Goal: Task Accomplishment & Management: Manage account settings

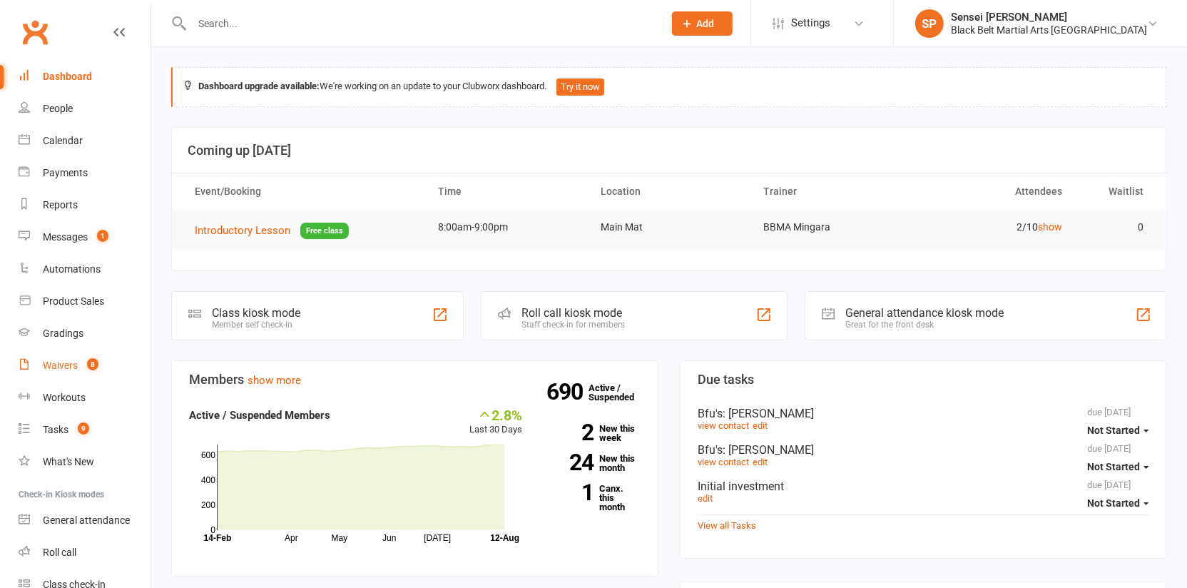
click at [54, 368] on div "Waivers" at bounding box center [60, 365] width 35 height 11
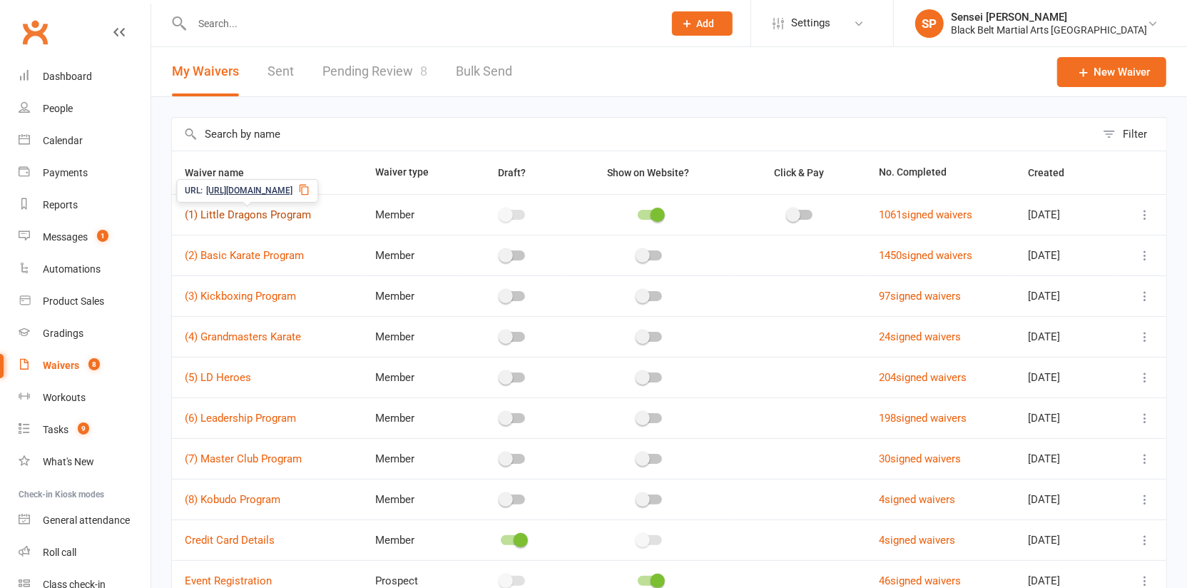
click at [211, 210] on link "(1) Little Dragons Program" at bounding box center [248, 214] width 126 height 13
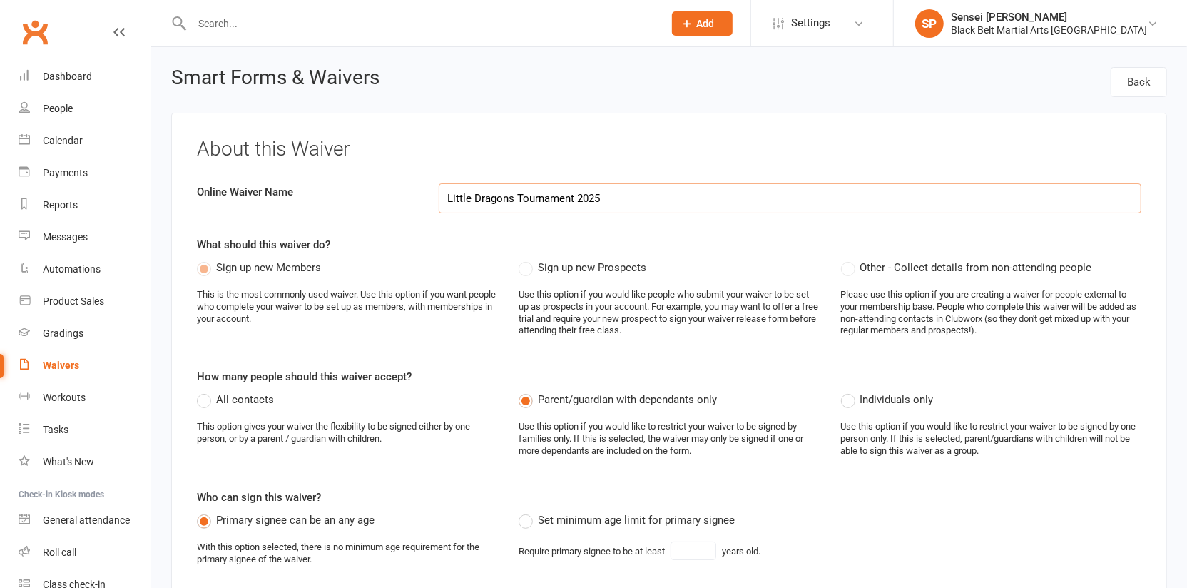
select select "applies_to_dependant_signees"
select select "select"
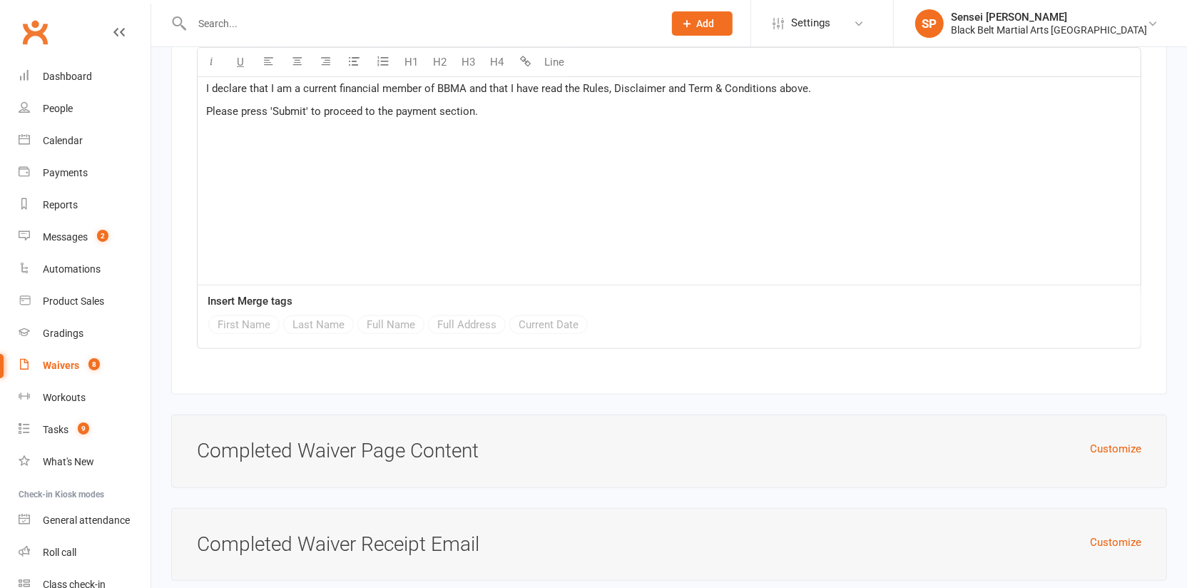
scroll to position [4726, 0]
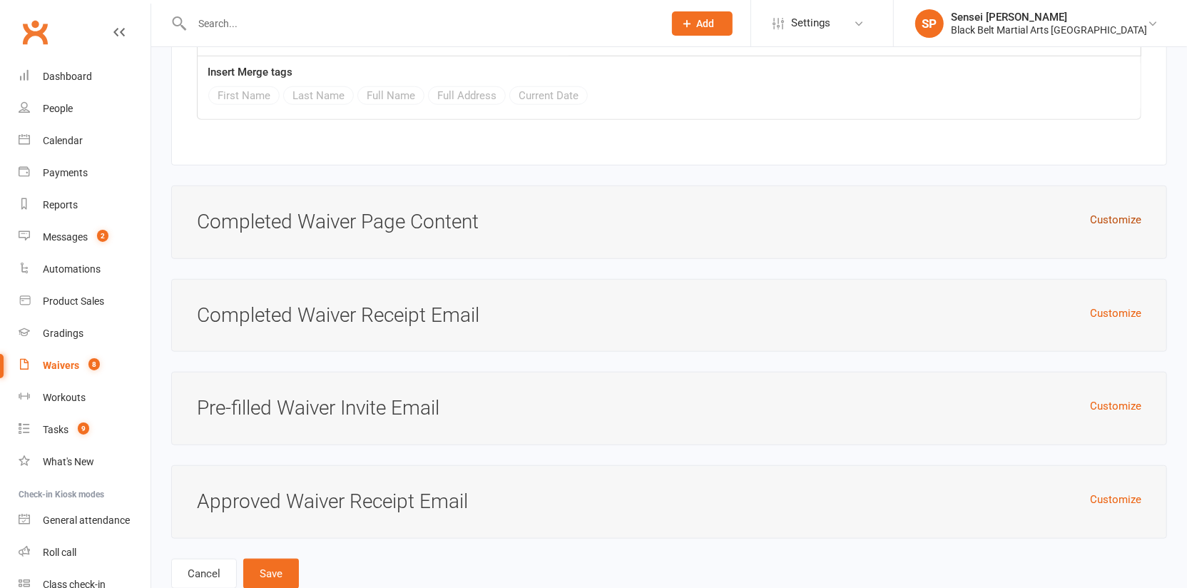
click at [1126, 211] on button "Customize" at bounding box center [1115, 219] width 51 height 17
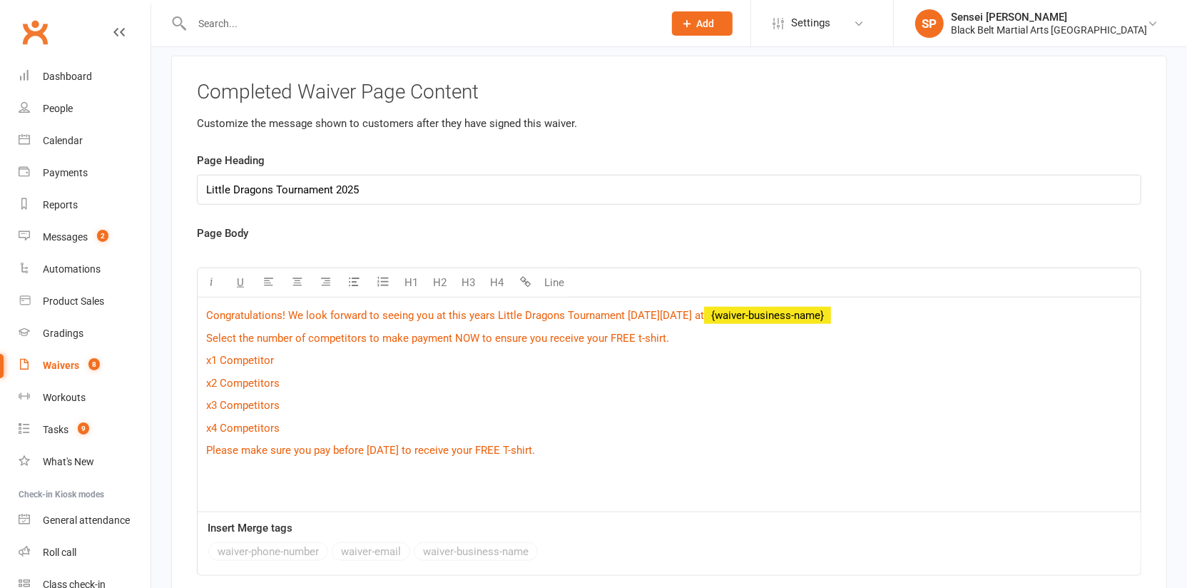
scroll to position [4857, 0]
click at [729, 395] on p "$ x3 Competitors $" at bounding box center [669, 403] width 926 height 17
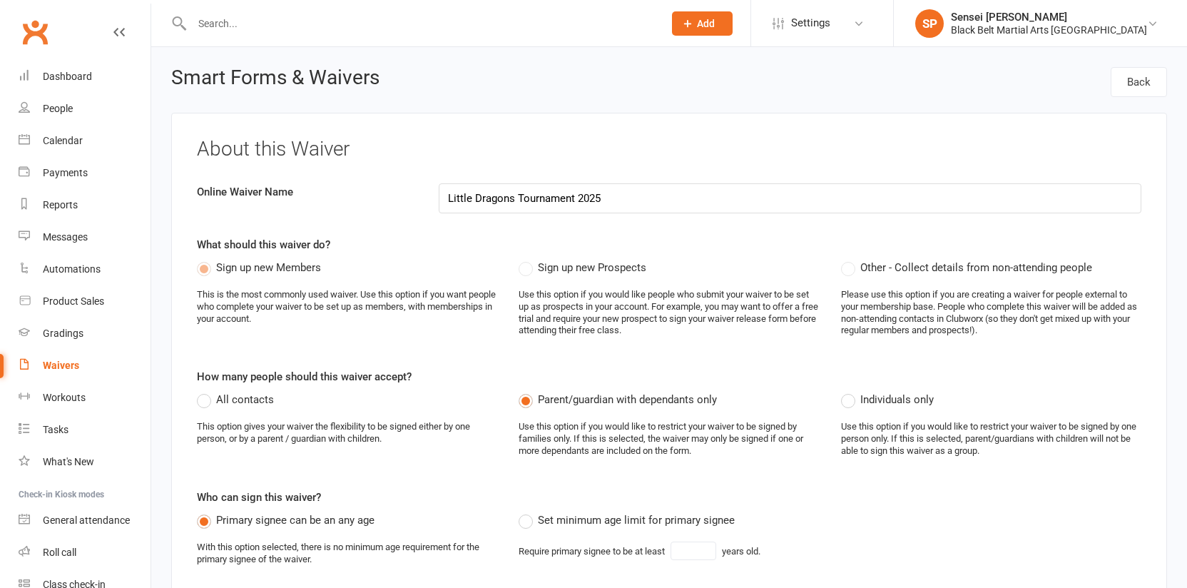
select select "applies_to_dependant_signees"
select select "select"
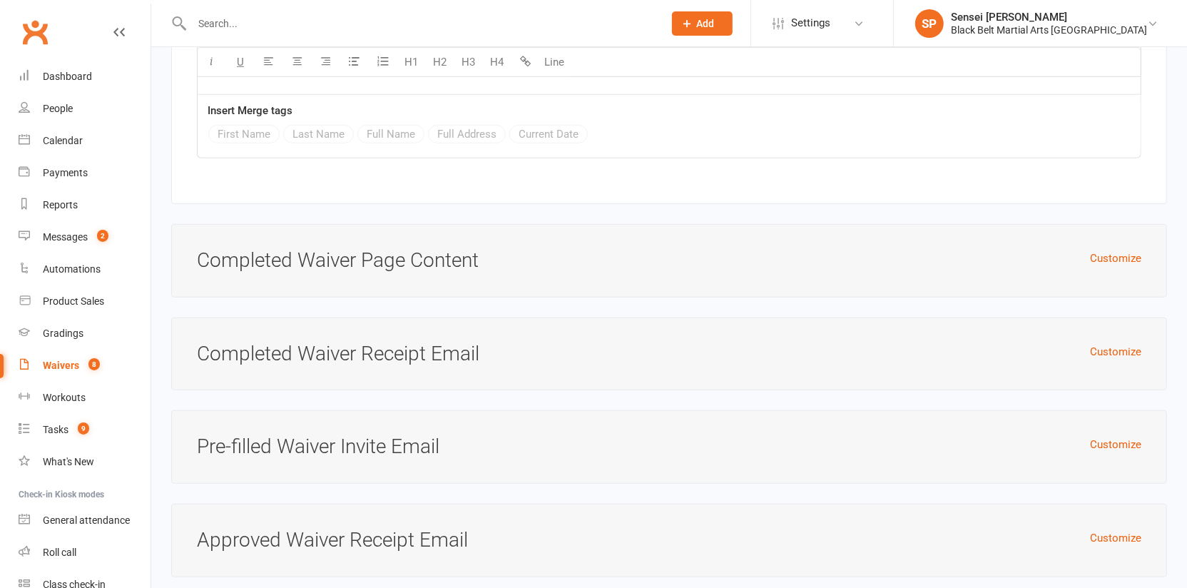
scroll to position [4649, 0]
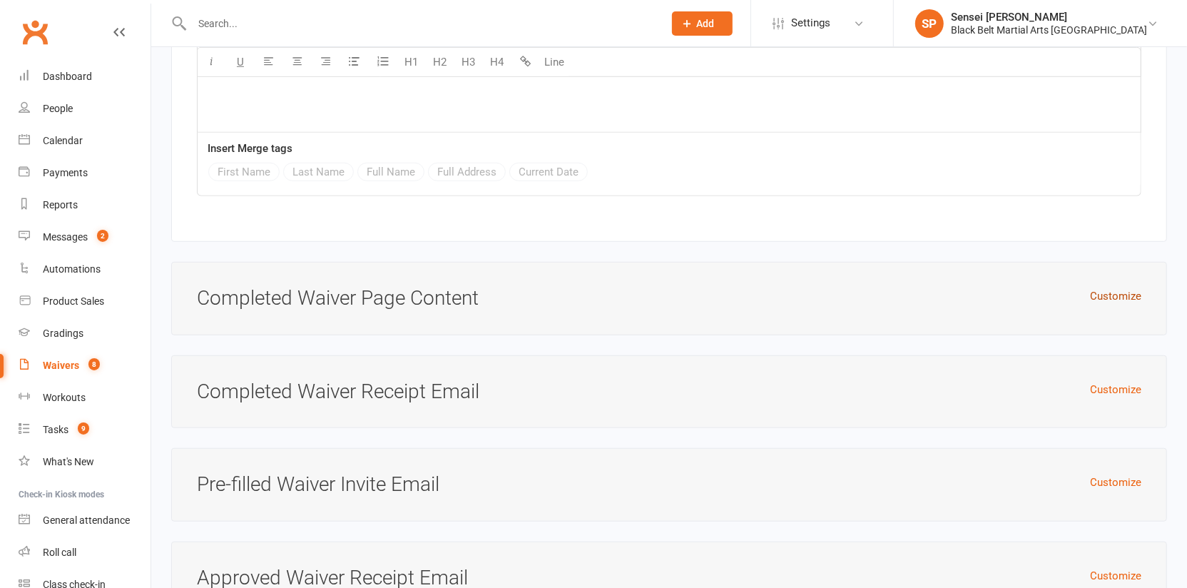
click at [1128, 288] on button "Customize" at bounding box center [1115, 296] width 51 height 17
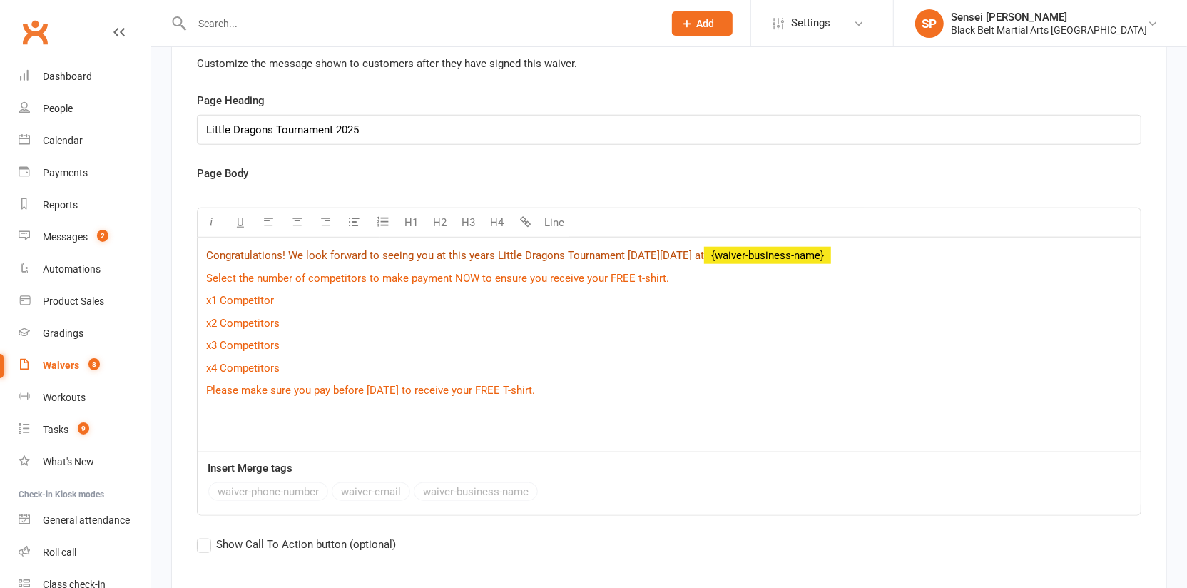
scroll to position [4922, 0]
